Goal: Find specific page/section: Find specific page/section

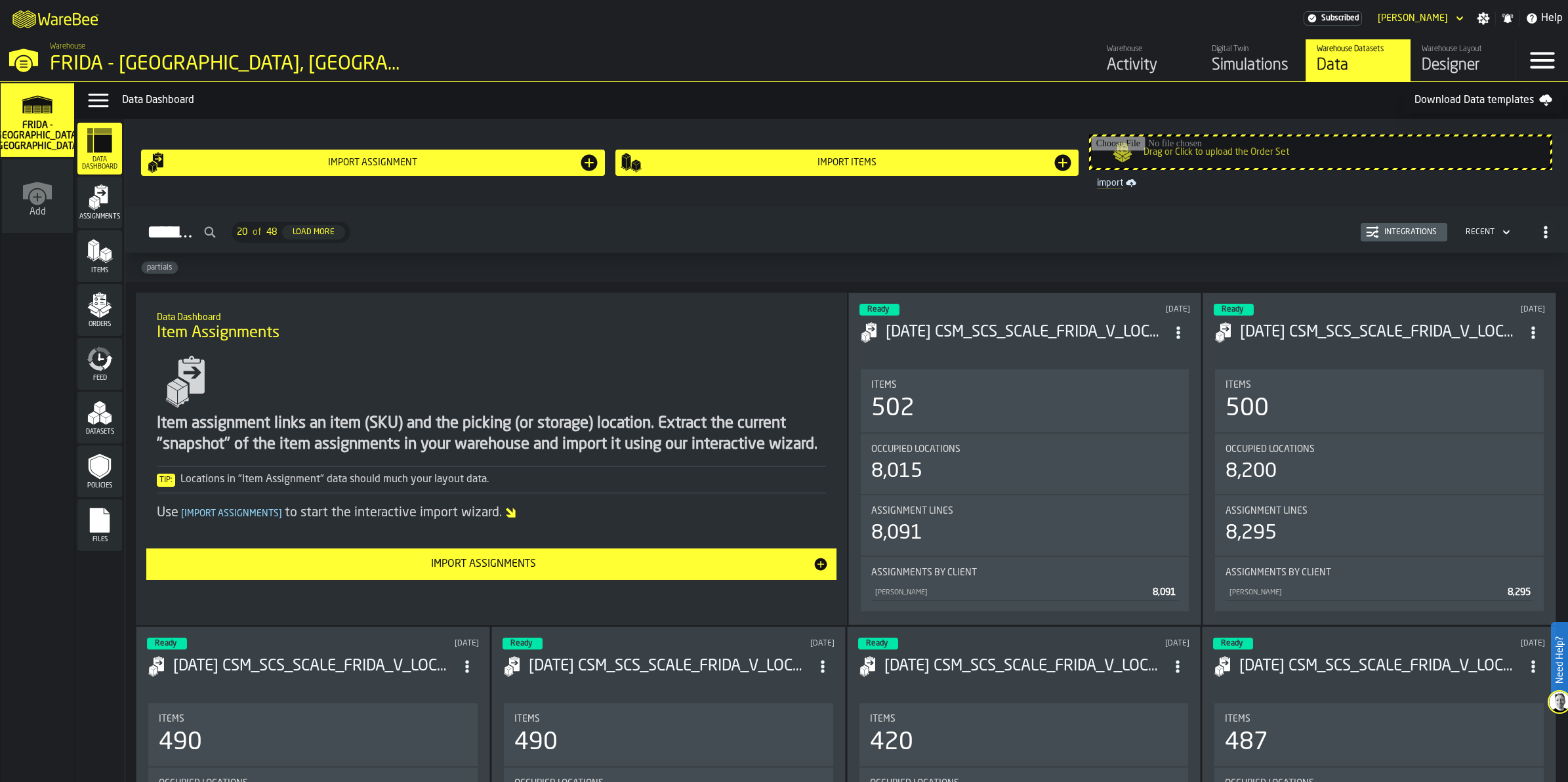
scroll to position [2872, 0]
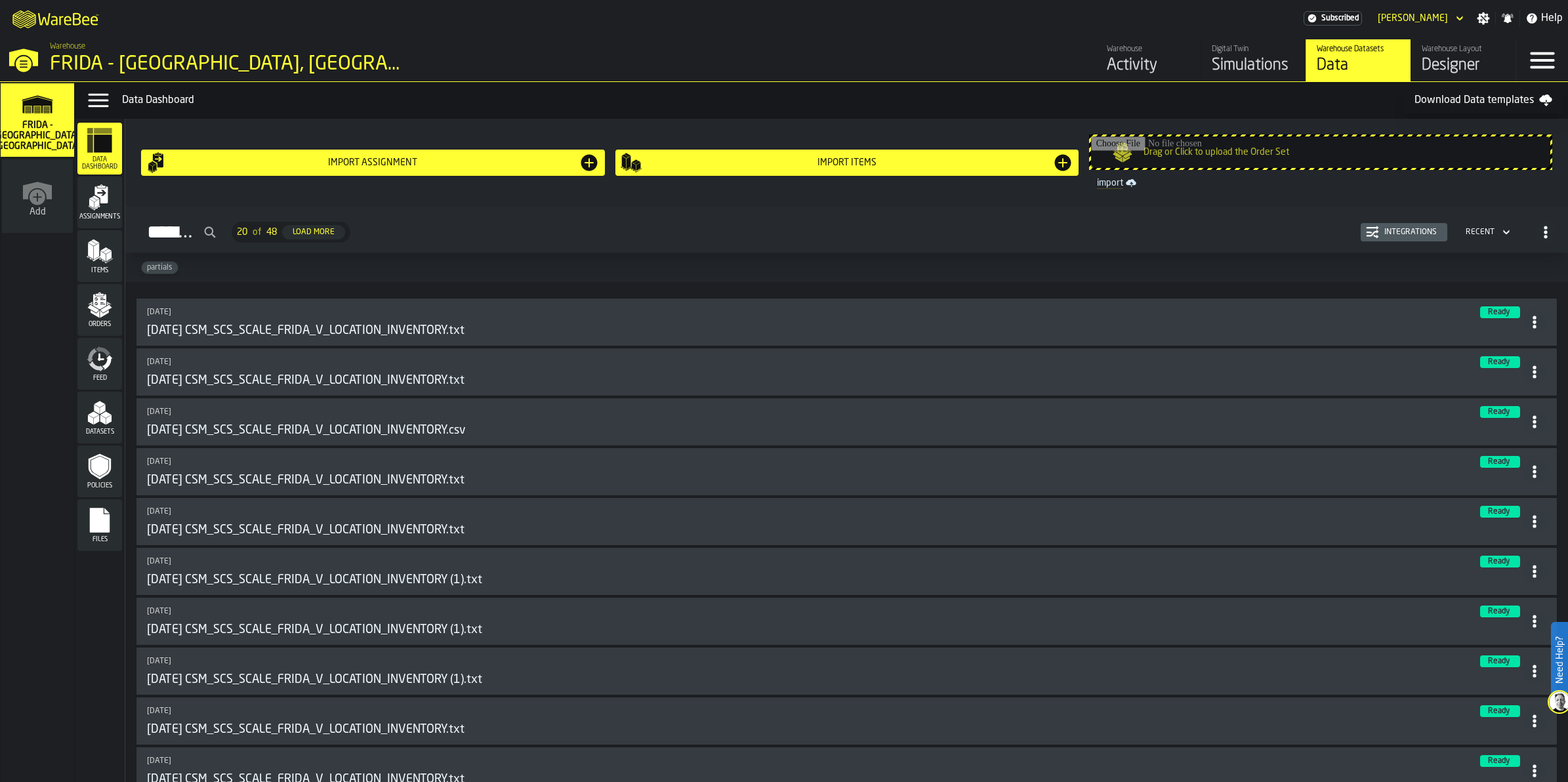
scroll to position [1148, 0]
